Goal: Find specific page/section

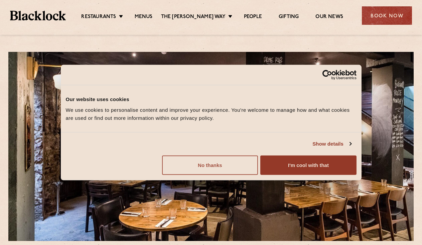
click at [237, 162] on button "No thanks" at bounding box center [210, 164] width 96 height 19
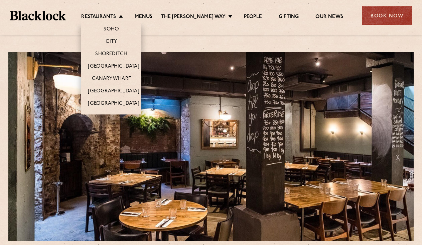
click at [121, 37] on li "City" at bounding box center [111, 41] width 60 height 12
click at [117, 40] on link "City" at bounding box center [111, 41] width 11 height 7
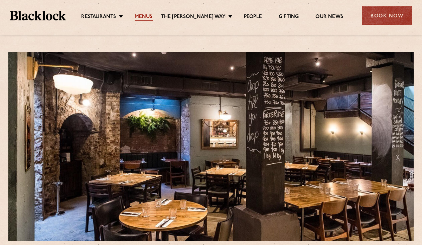
click at [153, 15] on link "Menus" at bounding box center [144, 17] width 18 height 7
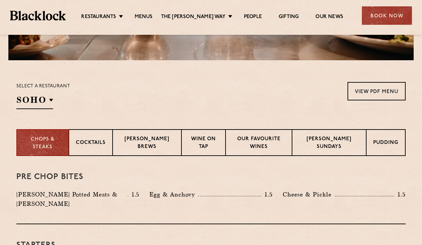
scroll to position [181, 0]
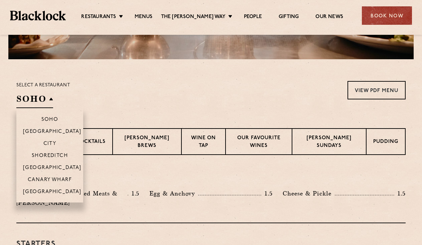
click at [30, 101] on h2 "SOHO" at bounding box center [34, 100] width 37 height 15
click at [53, 145] on p "City" at bounding box center [49, 144] width 13 height 7
click at [50, 145] on p "City" at bounding box center [49, 144] width 13 height 7
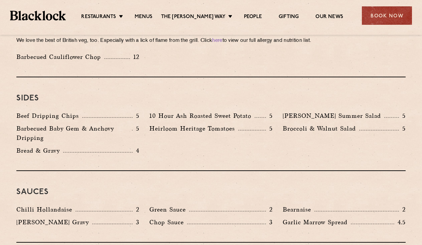
scroll to position [995, 0]
